Goal: Task Accomplishment & Management: Use online tool/utility

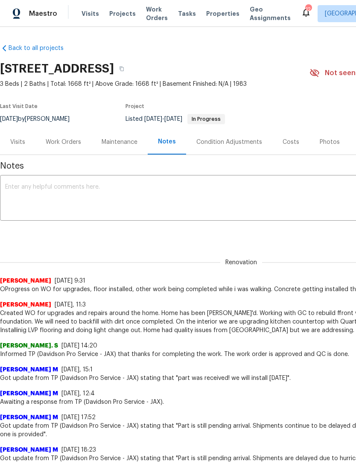
click at [212, 17] on span "Properties" at bounding box center [222, 13] width 33 height 9
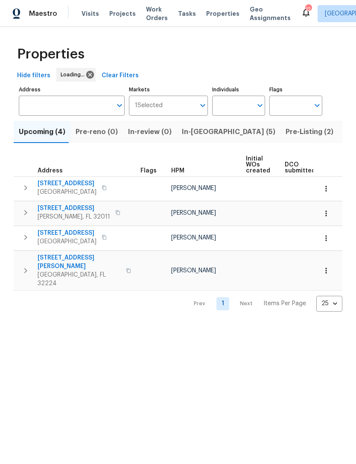
click at [105, 106] on input "Address" at bounding box center [65, 106] width 93 height 20
click at [58, 102] on input "Address" at bounding box center [65, 106] width 93 height 20
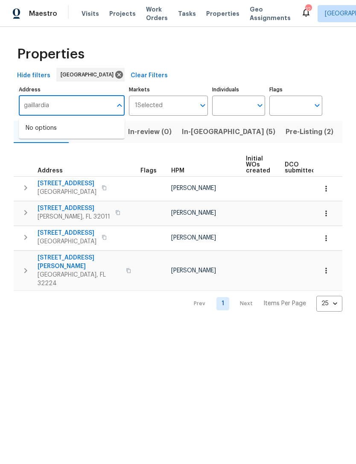
type input "gaillardia"
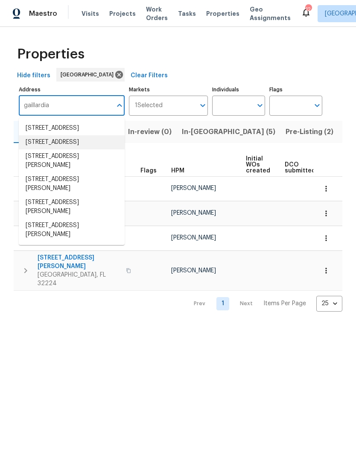
click at [50, 150] on li "[STREET_ADDRESS]" at bounding box center [72, 142] width 106 height 14
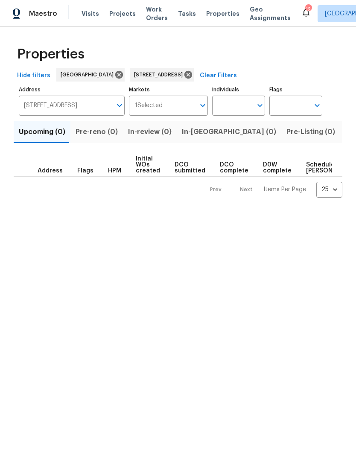
click at [346, 133] on span "Listed (1)" at bounding box center [361, 132] width 31 height 12
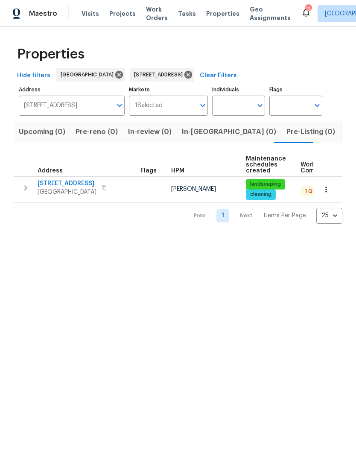
click at [327, 190] on icon "button" at bounding box center [326, 190] width 1 height 6
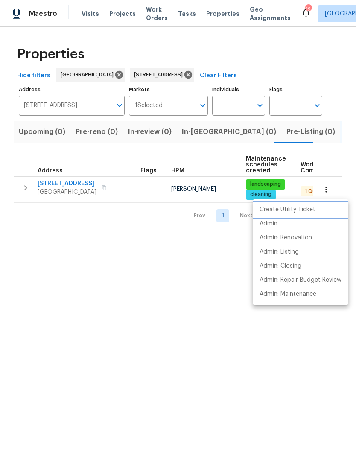
click at [309, 208] on p "Create Utility Ticket" at bounding box center [288, 210] width 56 height 9
click at [109, 189] on div at bounding box center [178, 232] width 356 height 464
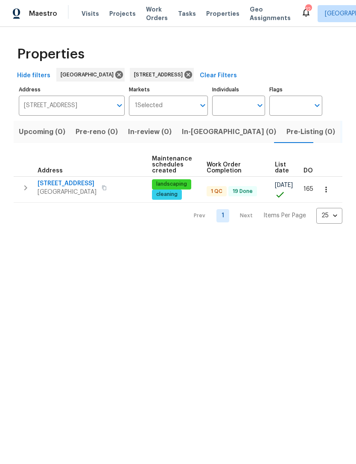
scroll to position [0, 93]
click at [328, 188] on icon "button" at bounding box center [326, 189] width 9 height 9
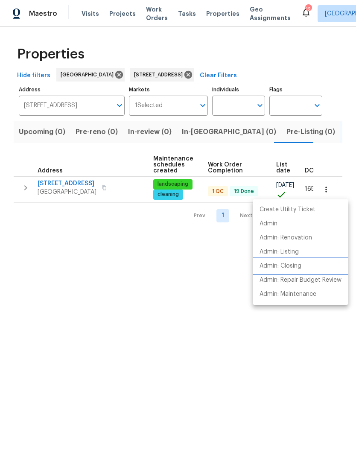
click at [301, 263] on p "Admin: Closing" at bounding box center [281, 266] width 42 height 9
